Goal: Task Accomplishment & Management: Use online tool/utility

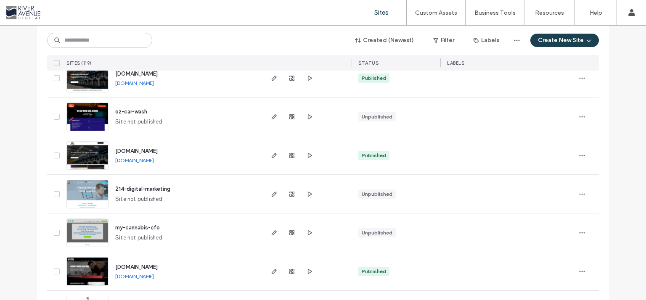
scroll to position [606, 0]
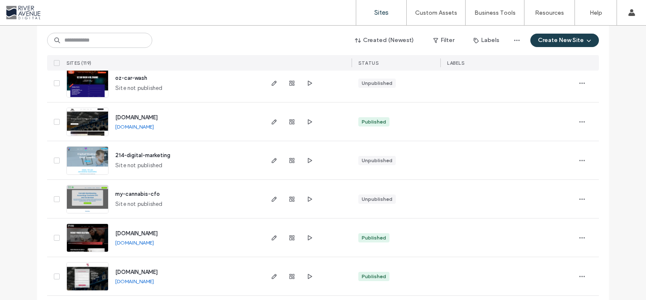
click at [99, 50] on div "Created (Newest) Filter Labels Create New Site SITES (119) STATUS LABELS" at bounding box center [323, 48] width 552 height 45
click at [95, 45] on input at bounding box center [99, 40] width 105 height 15
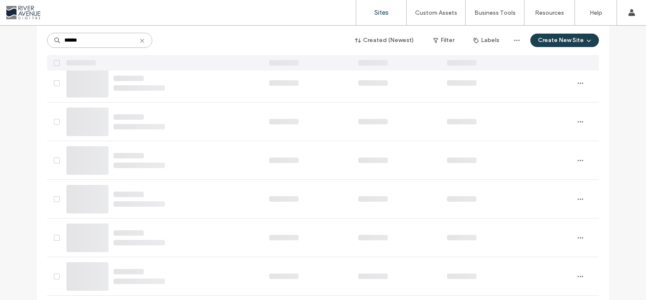
type input "******"
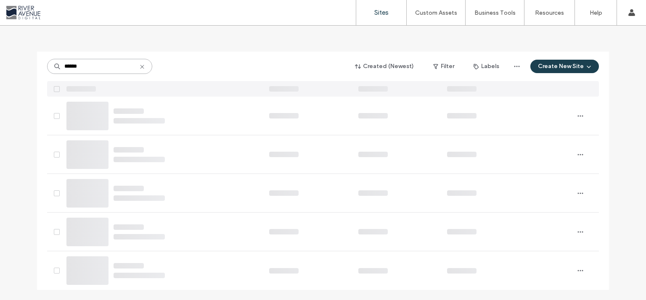
scroll to position [0, 0]
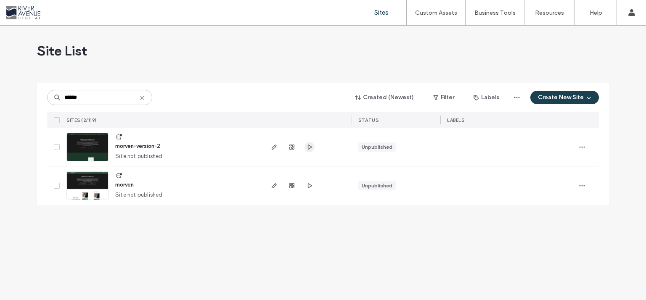
click at [308, 151] on span "button" at bounding box center [310, 147] width 10 height 10
click at [274, 147] on icon "button" at bounding box center [274, 147] width 7 height 7
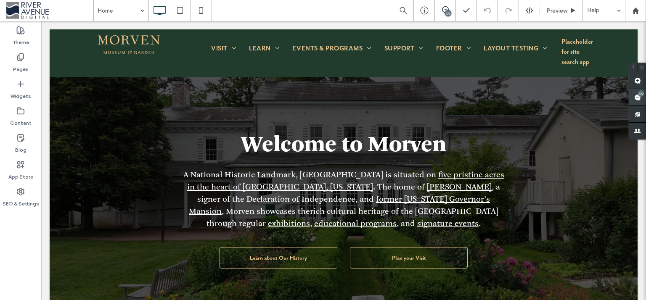
click at [640, 95] on div "177" at bounding box center [641, 93] width 6 height 6
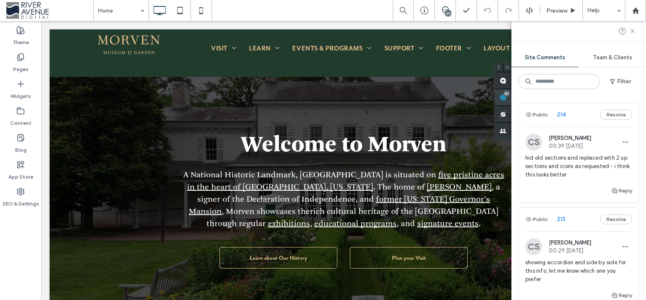
click at [507, 99] on use at bounding box center [503, 97] width 7 height 7
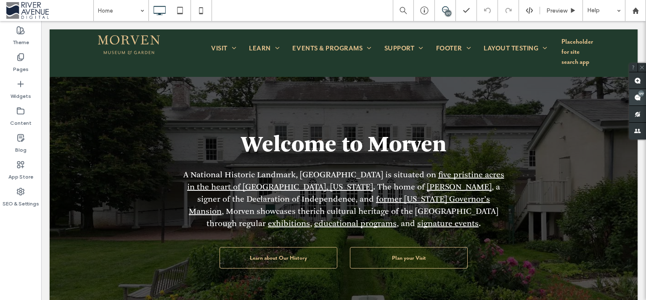
click at [643, 99] on span at bounding box center [637, 97] width 17 height 16
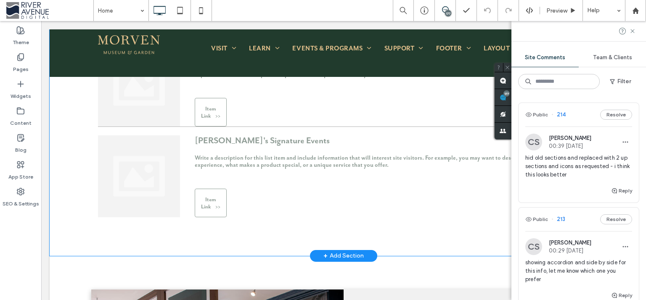
scroll to position [1250, 0]
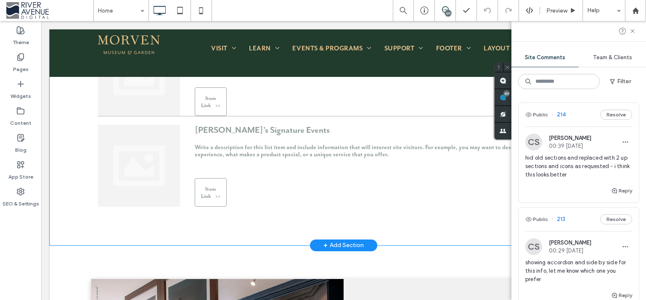
click at [216, 192] on div "Click to edit in Flex Mode" at bounding box center [344, 63] width 588 height 366
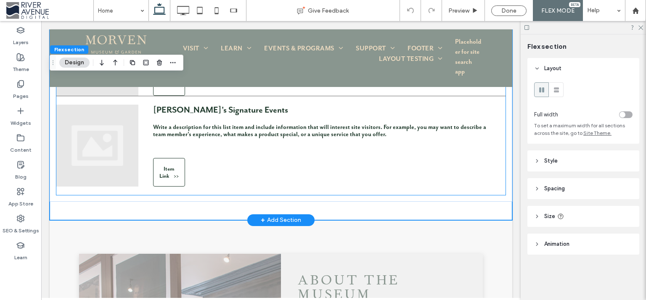
scroll to position [1226, 0]
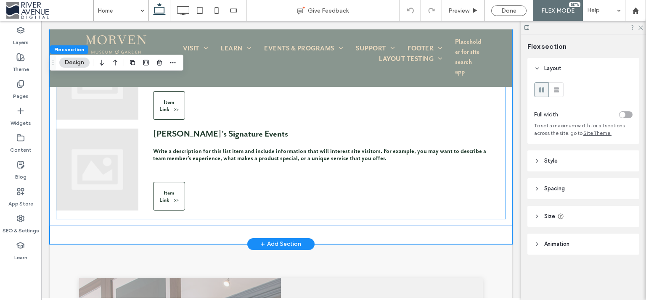
click at [383, 196] on link "[PERSON_NAME]'s Signature Events Write a description for this list item and inc…" at bounding box center [280, 170] width 449 height 82
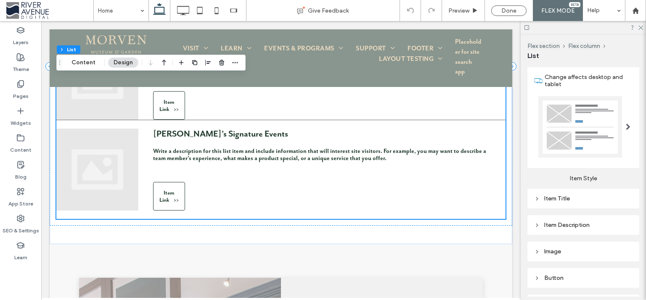
scroll to position [212, 0]
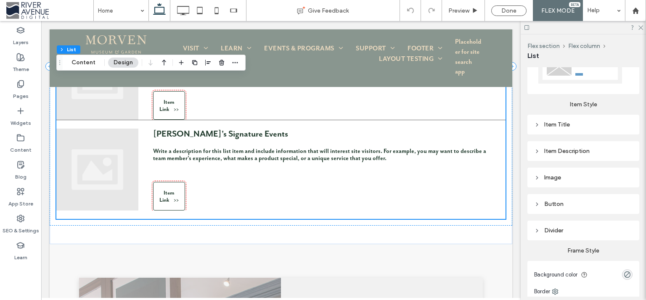
click at [576, 201] on div "Button" at bounding box center [583, 204] width 98 height 7
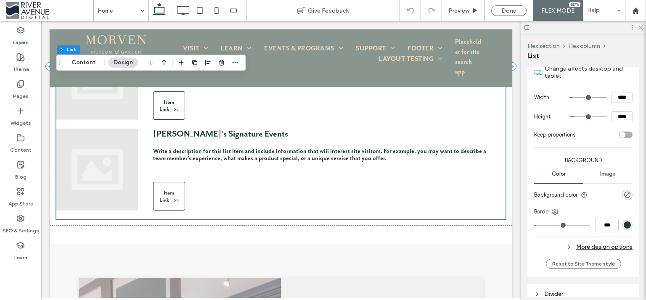
scroll to position [424, 0]
click at [621, 96] on input "****" at bounding box center [622, 97] width 21 height 11
type input "*****"
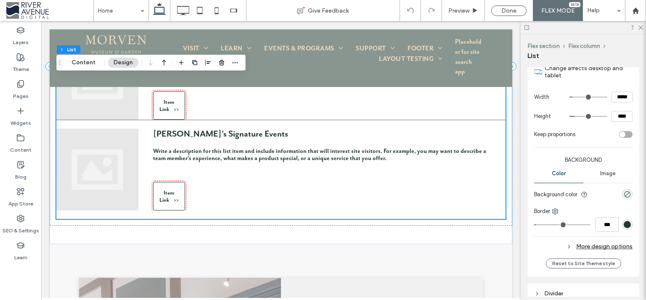
type input "***"
click at [517, 14] on div "Done" at bounding box center [508, 10] width 35 height 11
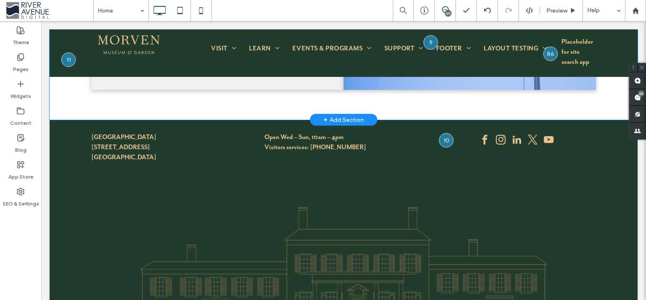
scroll to position [2453, 0]
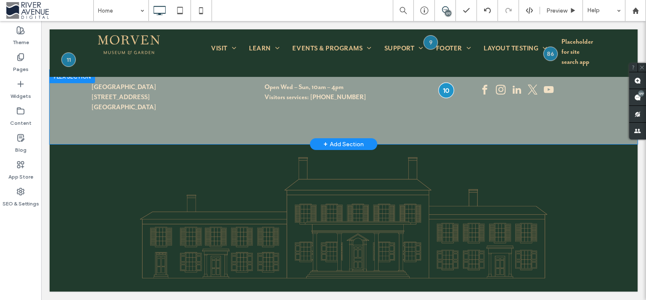
click at [440, 89] on div at bounding box center [447, 91] width 16 height 16
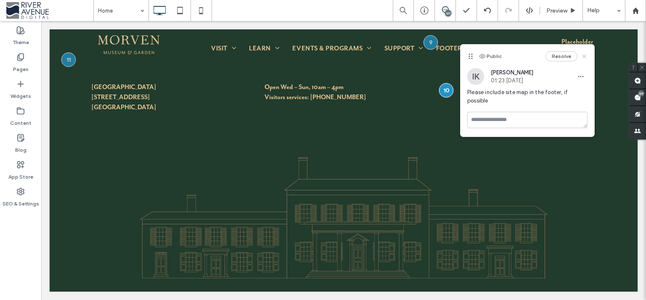
click at [586, 53] on icon at bounding box center [584, 56] width 7 height 7
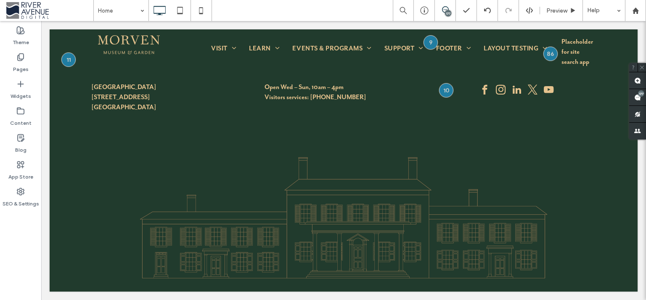
scroll to position [2402, 0]
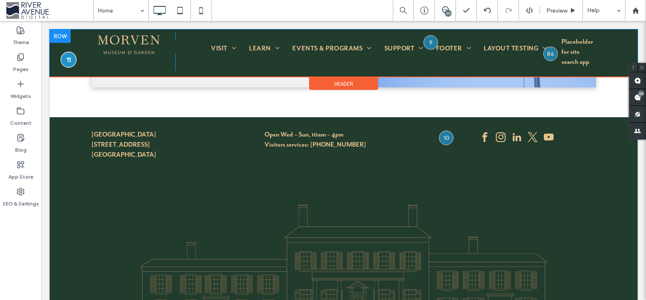
click at [66, 64] on div at bounding box center [69, 60] width 16 height 16
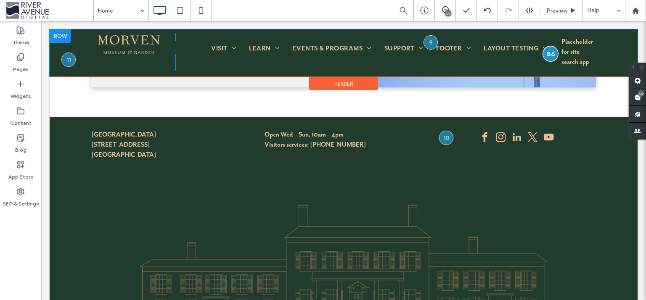
click at [545, 53] on div at bounding box center [551, 54] width 16 height 16
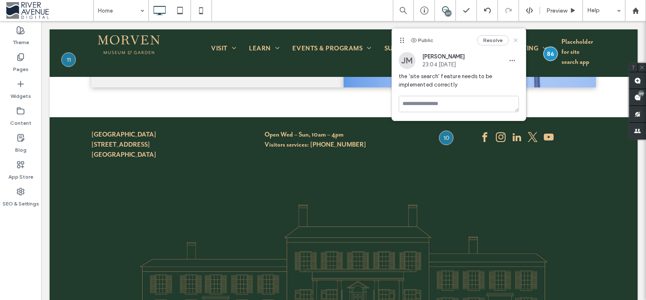
click at [516, 38] on icon at bounding box center [515, 40] width 7 height 7
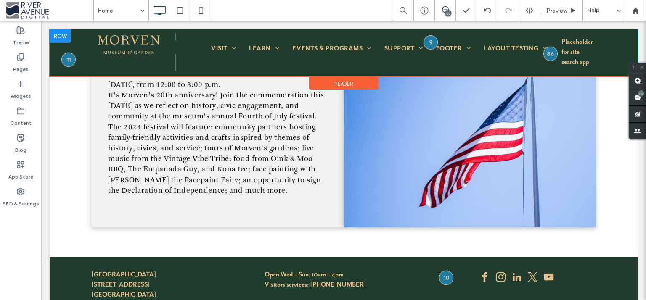
scroll to position [2193, 0]
